Goal: Task Accomplishment & Management: Complete application form

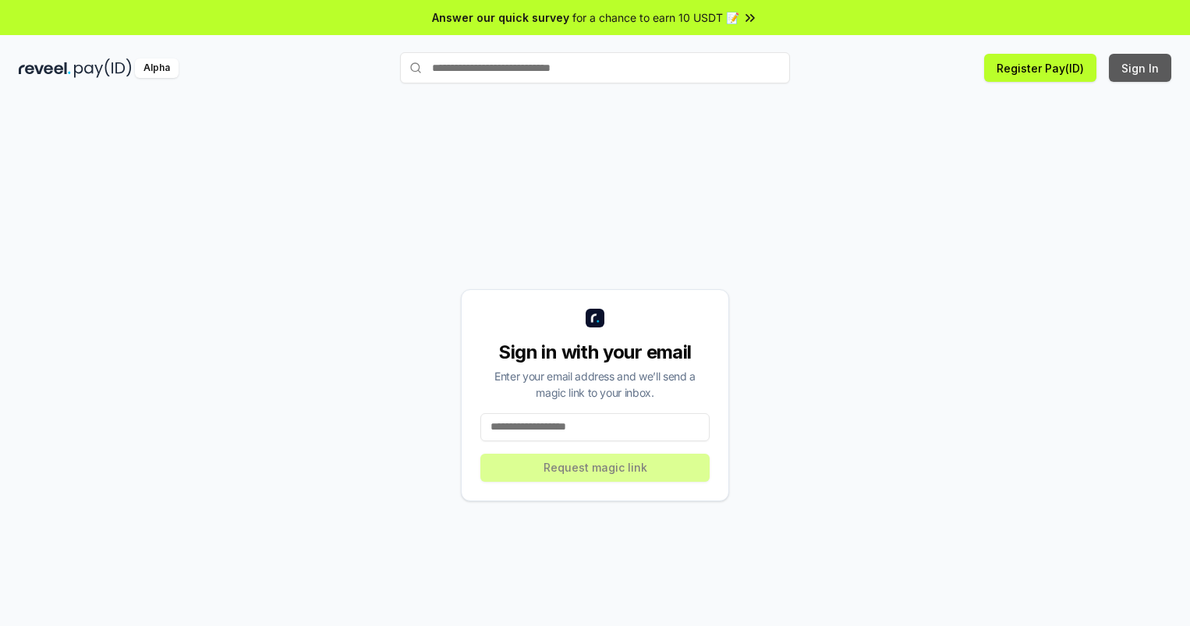
click at [1141, 68] on button "Sign In" at bounding box center [1140, 68] width 62 height 28
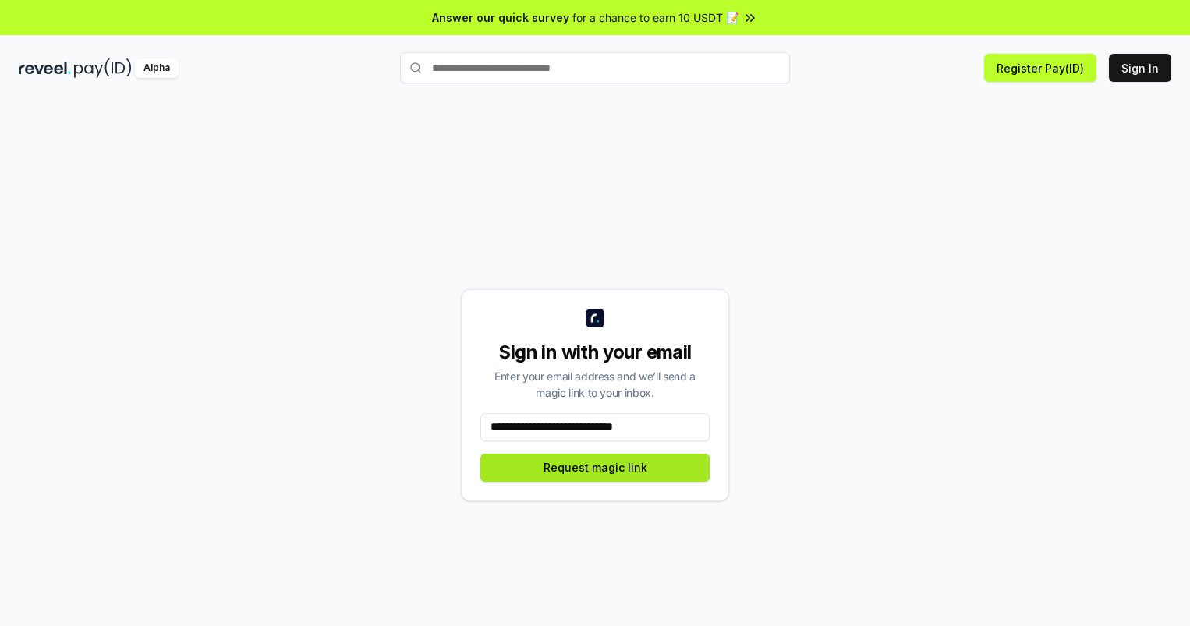
type input "**********"
click at [595, 467] on button "Request magic link" at bounding box center [594, 468] width 229 height 28
